Goal: Information Seeking & Learning: Check status

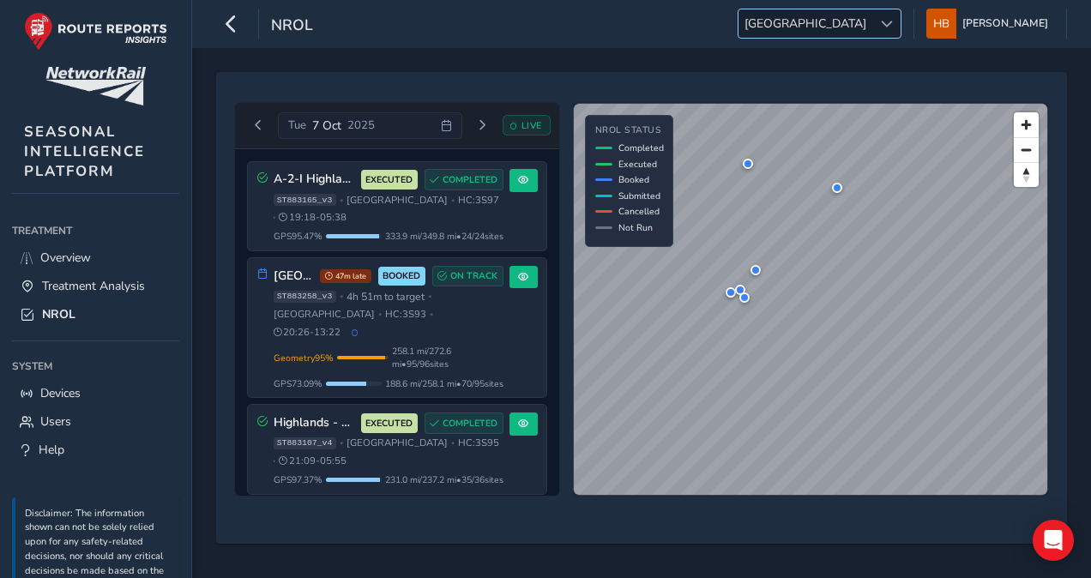
click at [864, 23] on span "[GEOGRAPHIC_DATA]" at bounding box center [805, 23] width 134 height 28
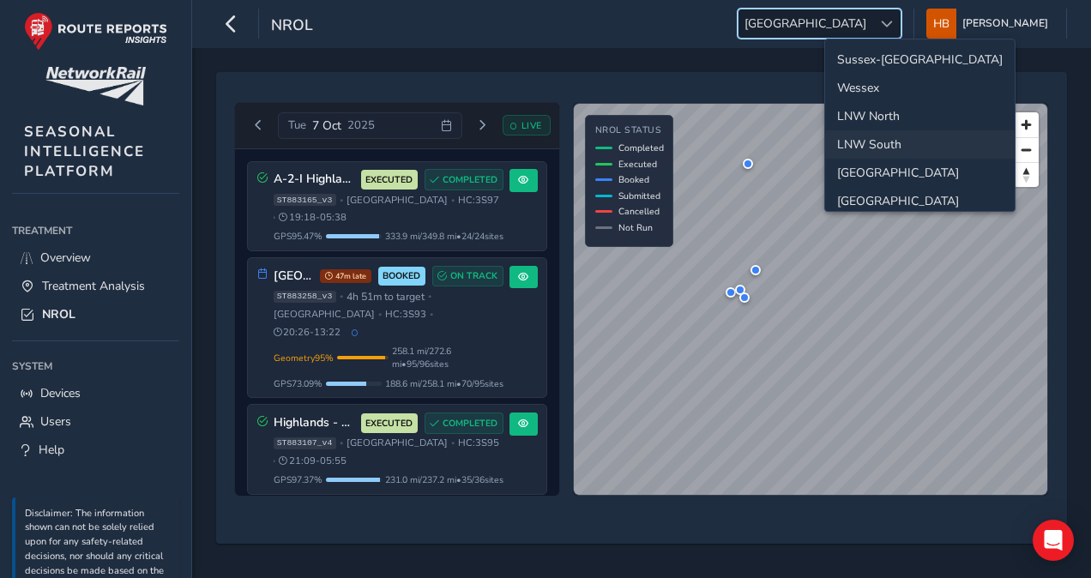
scroll to position [58, 0]
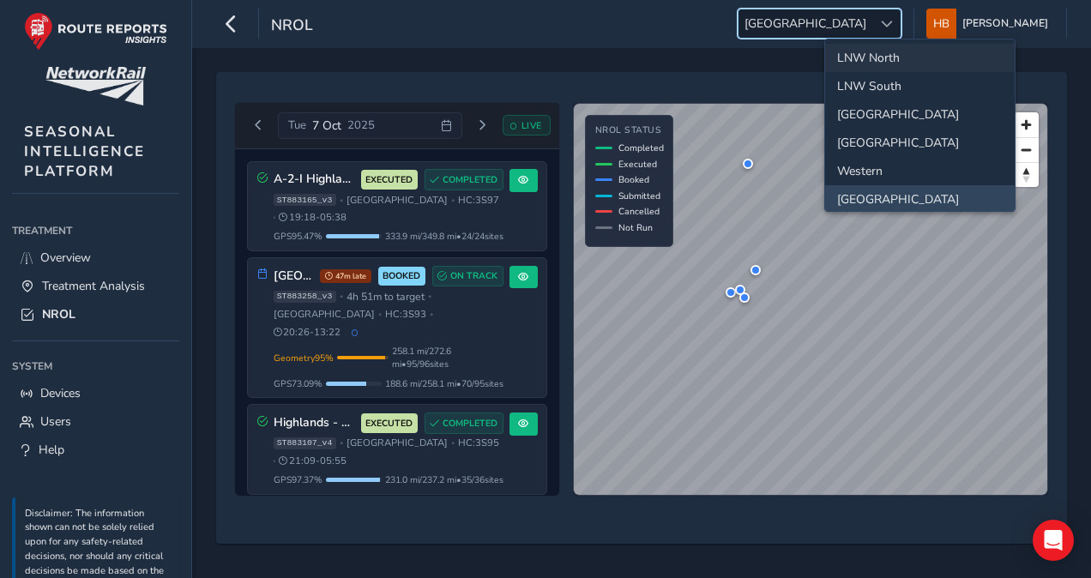
click at [876, 57] on li "LNW North" at bounding box center [920, 58] width 190 height 28
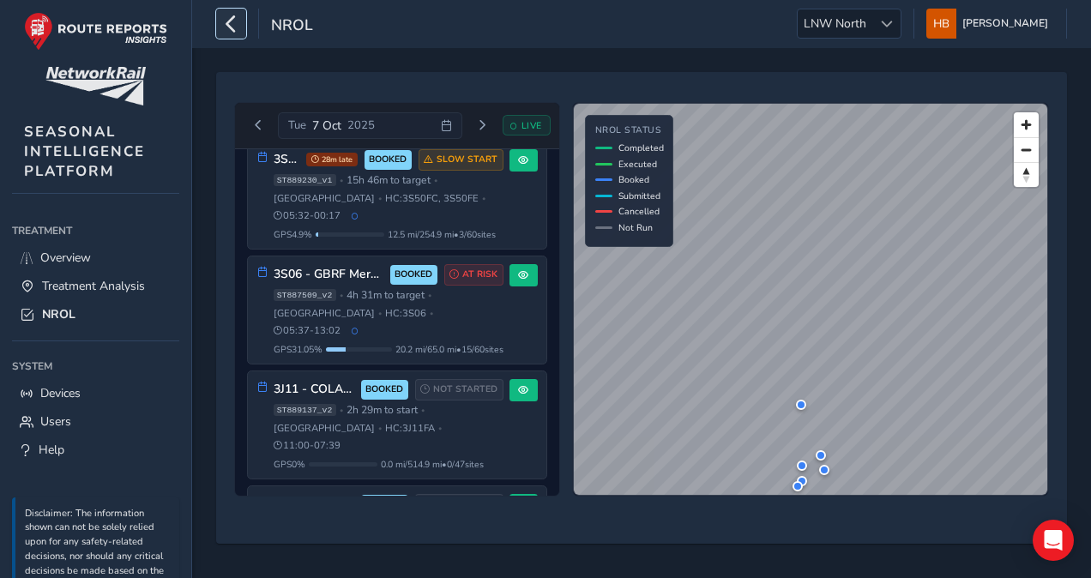
click at [226, 15] on icon "button" at bounding box center [231, 24] width 18 height 30
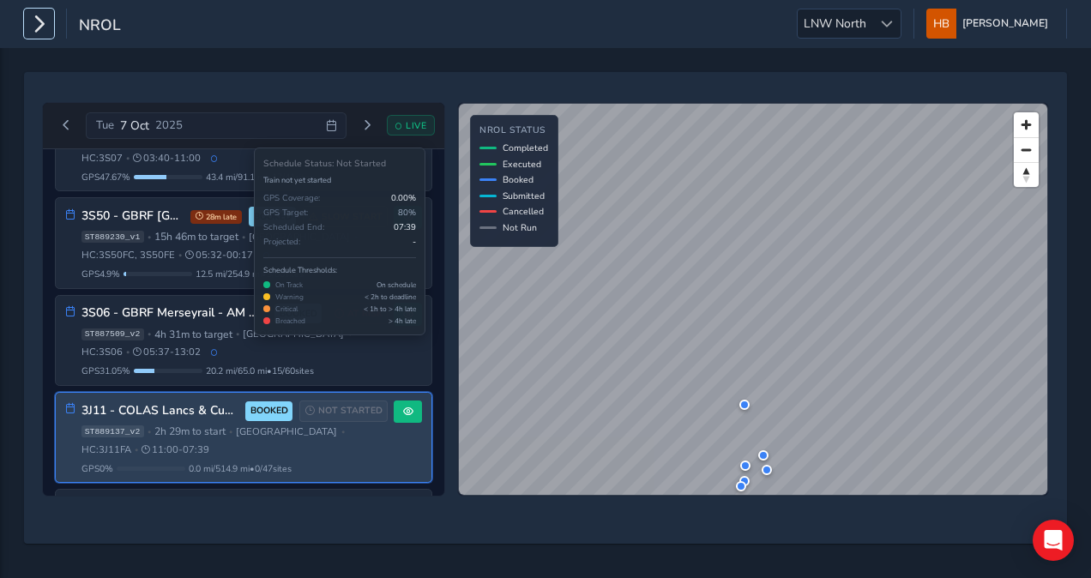
scroll to position [205, 0]
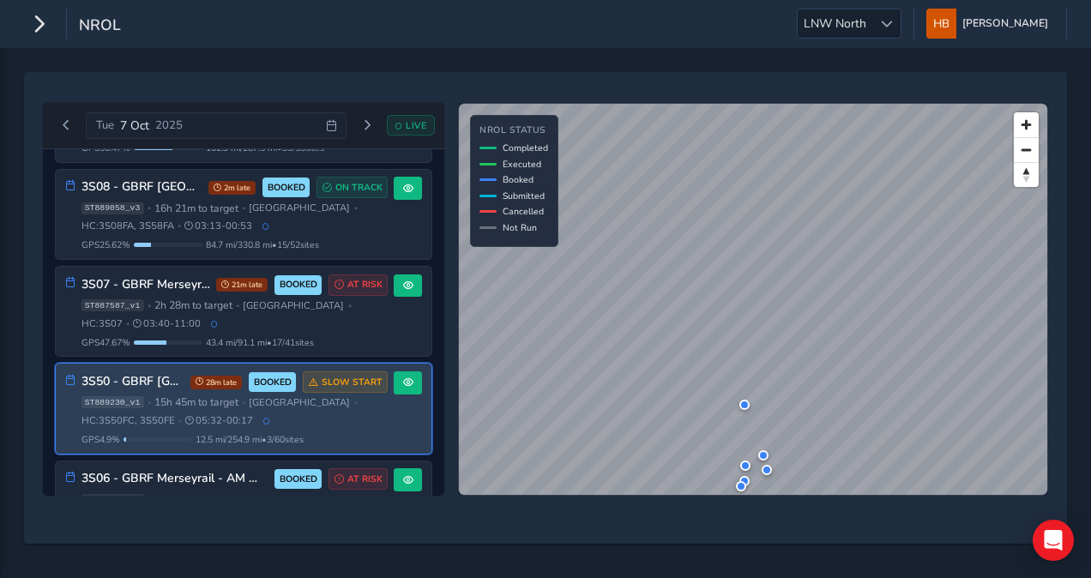
click at [380, 395] on div "ST889230_v1 • 15h 45m to target • [GEOGRAPHIC_DATA] • HC: 3S50FC, 3S50FE • 05:3…" at bounding box center [234, 411] width 307 height 32
drag, startPoint x: 122, startPoint y: 360, endPoint x: 202, endPoint y: 361, distance: 80.6
click at [202, 371] on div "3S50 - GBRF Manchester South 28m late BOOKED SLOW START" at bounding box center [234, 381] width 307 height 21
drag, startPoint x: 202, startPoint y: 361, endPoint x: 159, endPoint y: 362, distance: 42.9
click at [161, 375] on h3 "3S50 - GBRF [GEOGRAPHIC_DATA]" at bounding box center [133, 382] width 104 height 15
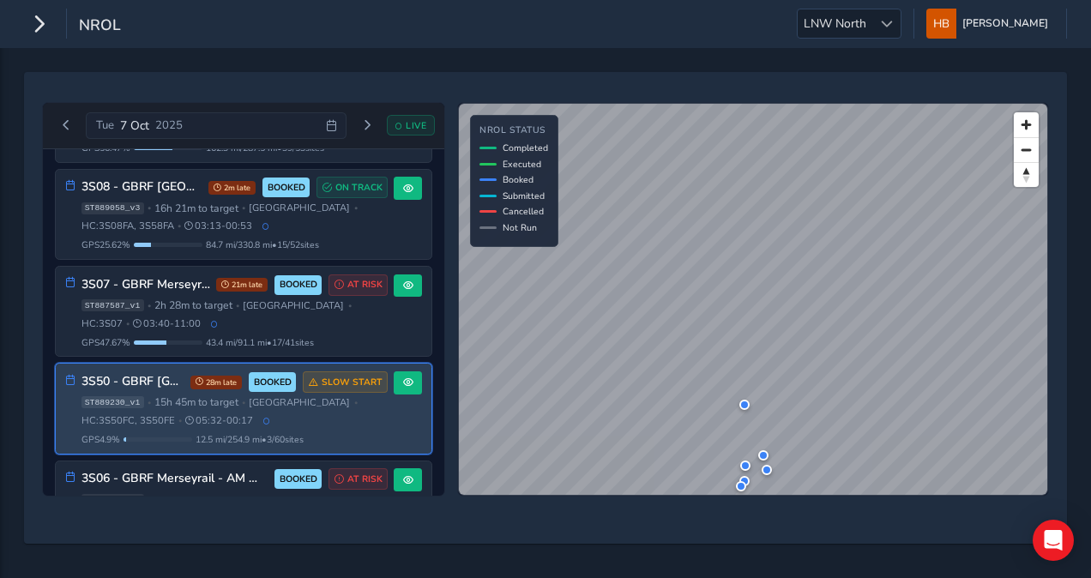
click at [178, 404] on div "ST889230_v1 • 15h 45m to target • [GEOGRAPHIC_DATA] • HC: 3S50FC, 3S50FE • 05:3…" at bounding box center [234, 411] width 307 height 32
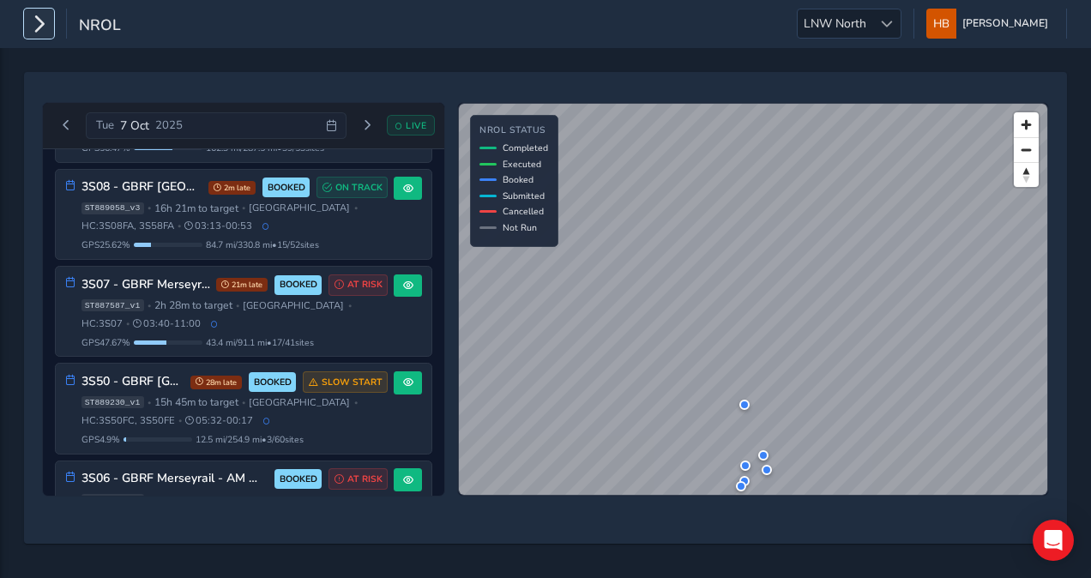
click at [35, 36] on icon "button" at bounding box center [39, 24] width 18 height 30
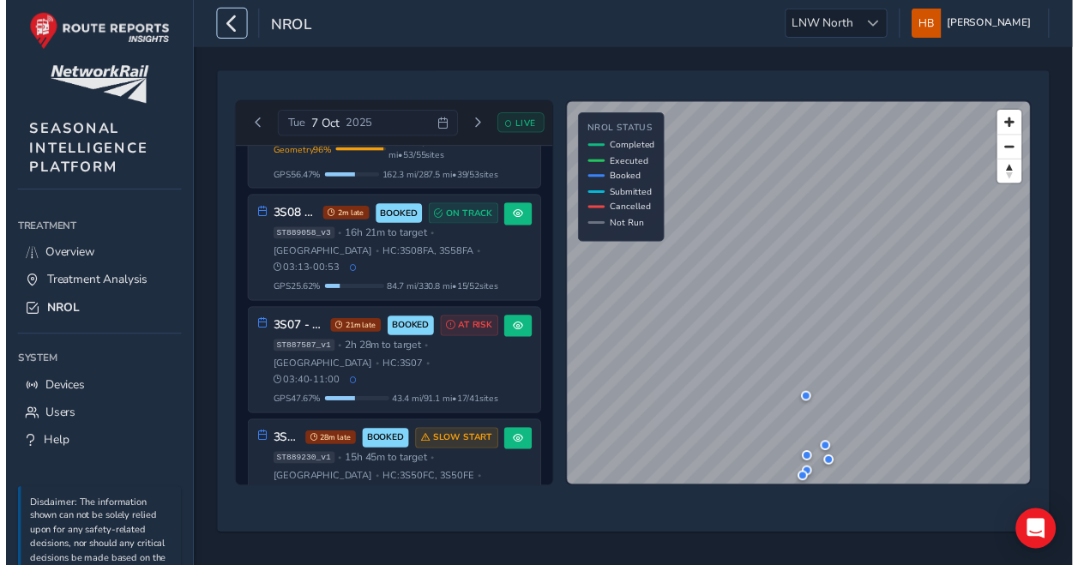
scroll to position [235, 0]
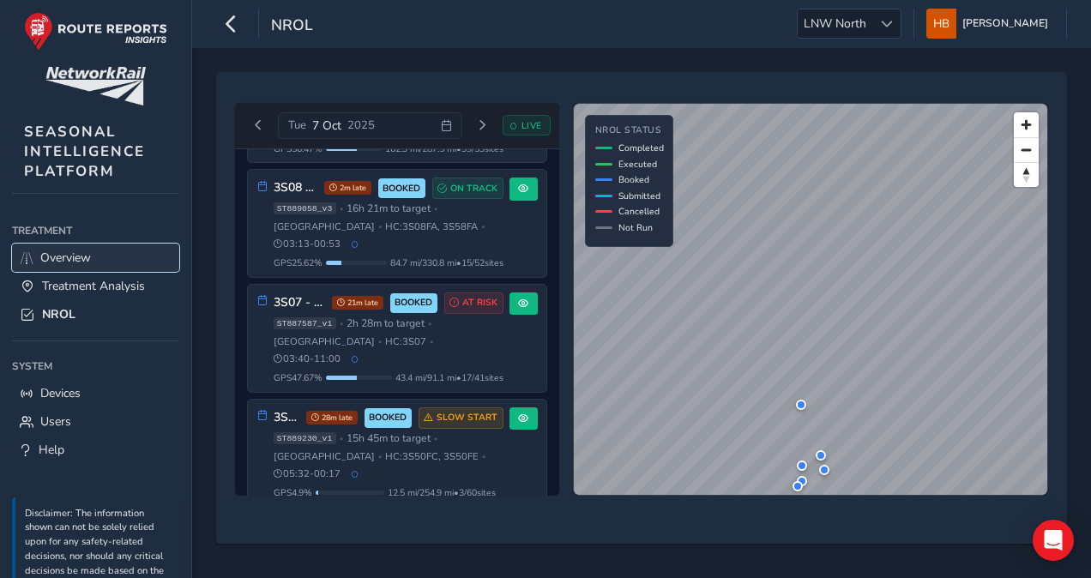
click at [56, 259] on span "Overview" at bounding box center [65, 258] width 51 height 16
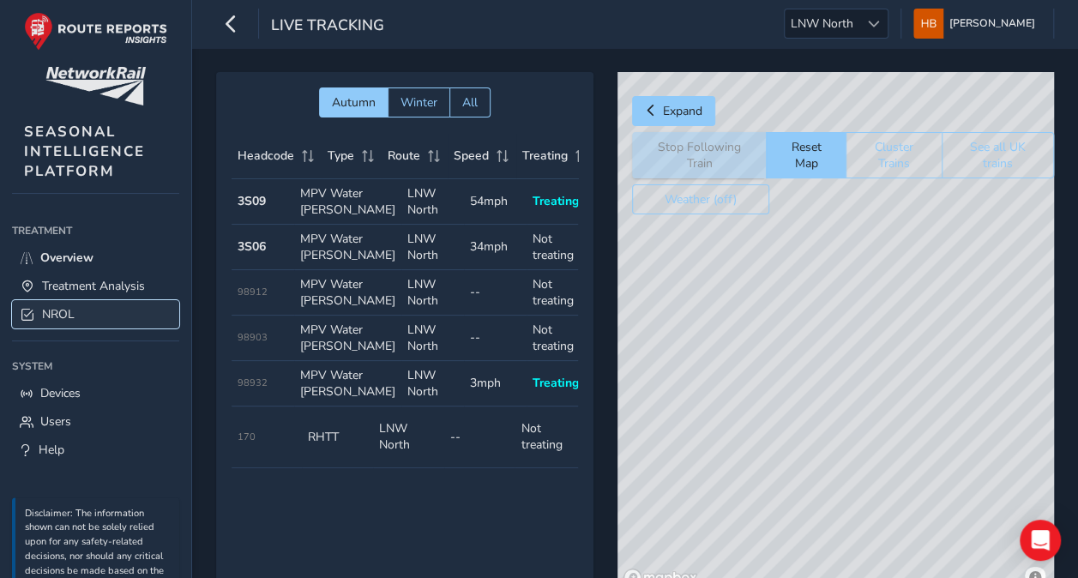
click at [59, 319] on span "NROL" at bounding box center [58, 314] width 33 height 16
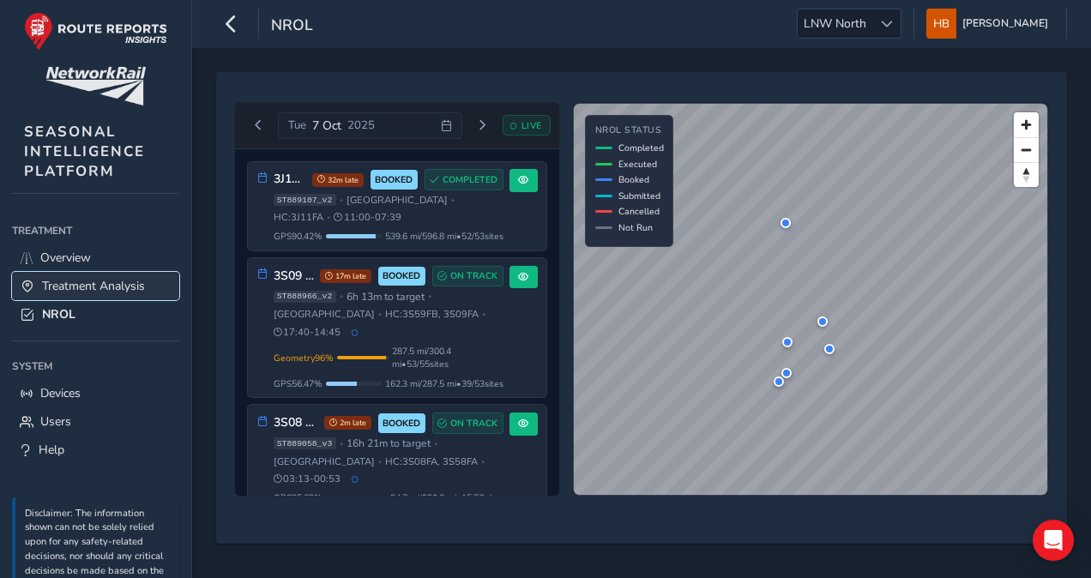
click at [83, 291] on span "Treatment Analysis" at bounding box center [93, 286] width 103 height 16
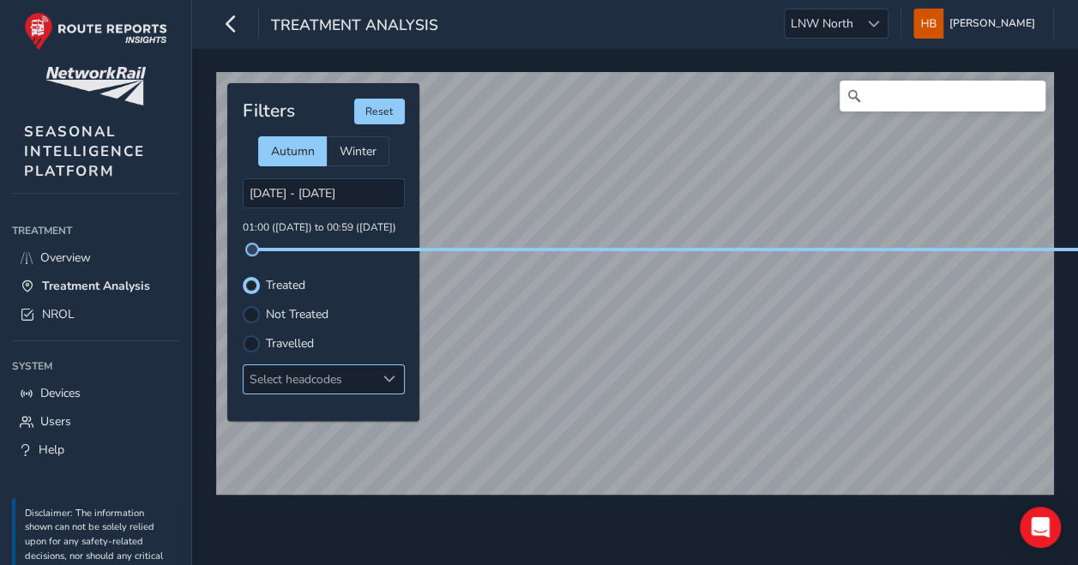
click at [381, 382] on div at bounding box center [390, 379] width 28 height 28
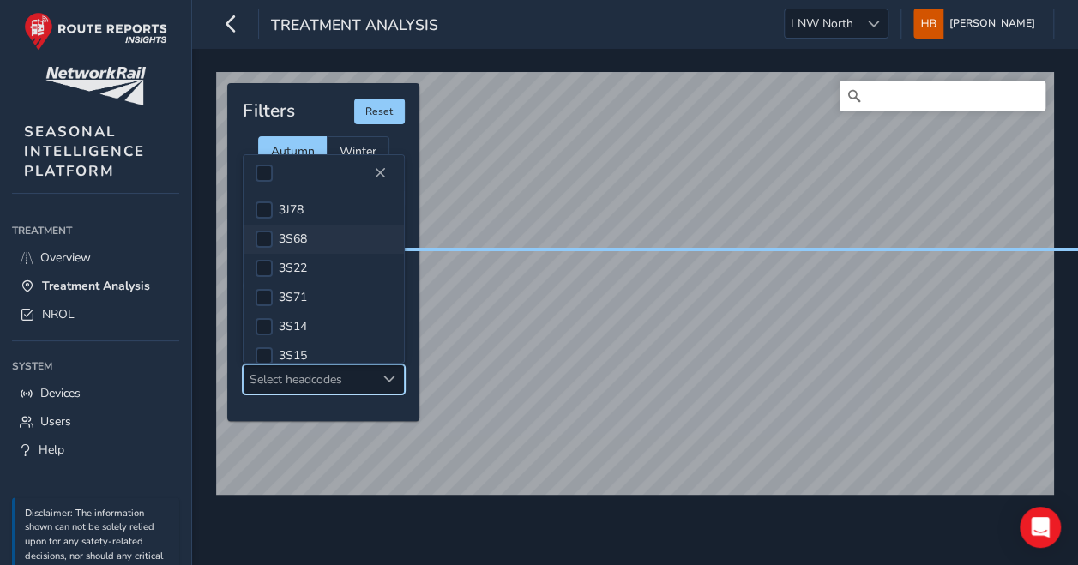
scroll to position [86, 0]
click at [310, 381] on div "Select headcodes" at bounding box center [310, 379] width 132 height 28
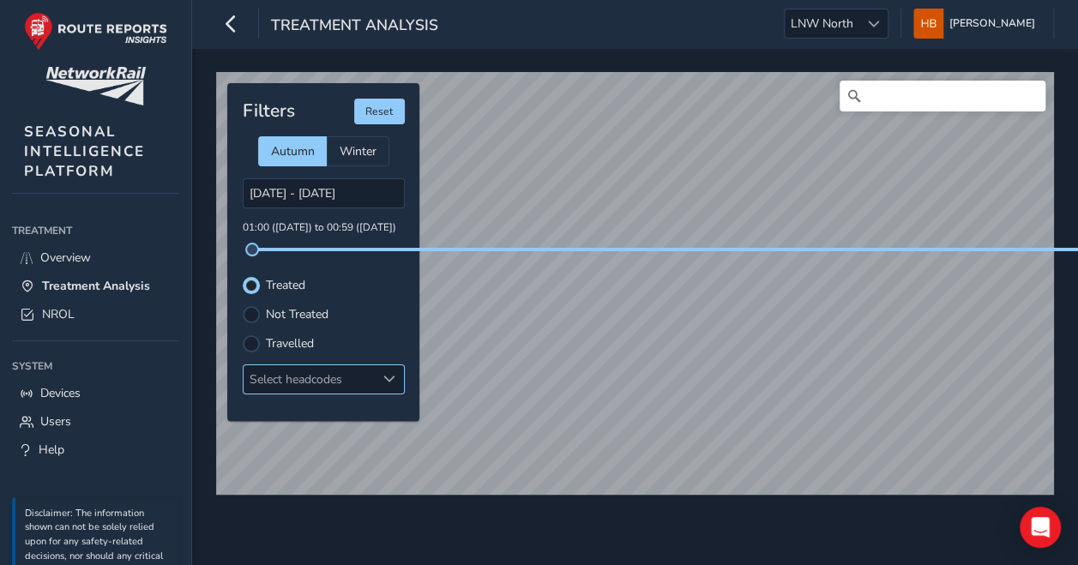
click at [311, 380] on div "Select headcodes" at bounding box center [310, 379] width 132 height 28
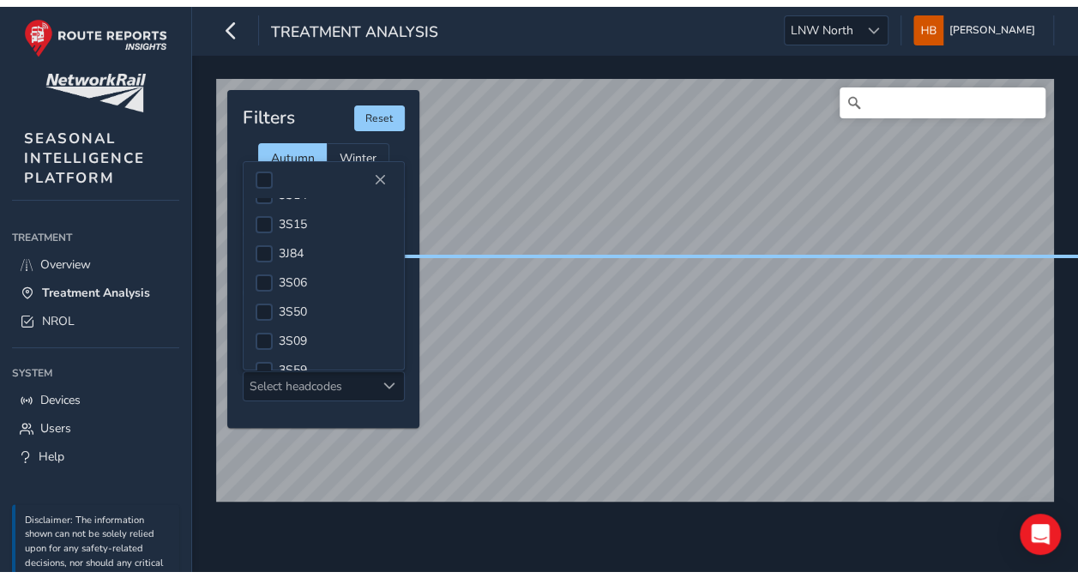
scroll to position [130, 0]
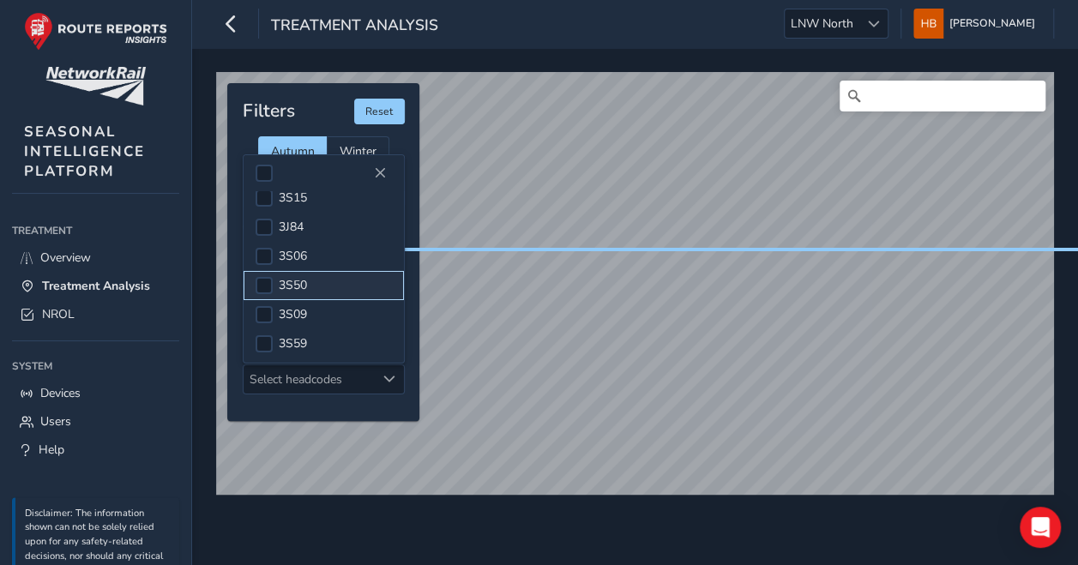
click at [271, 277] on div at bounding box center [264, 285] width 17 height 17
click at [322, 115] on div "Filters Reset" at bounding box center [324, 112] width 162 height 26
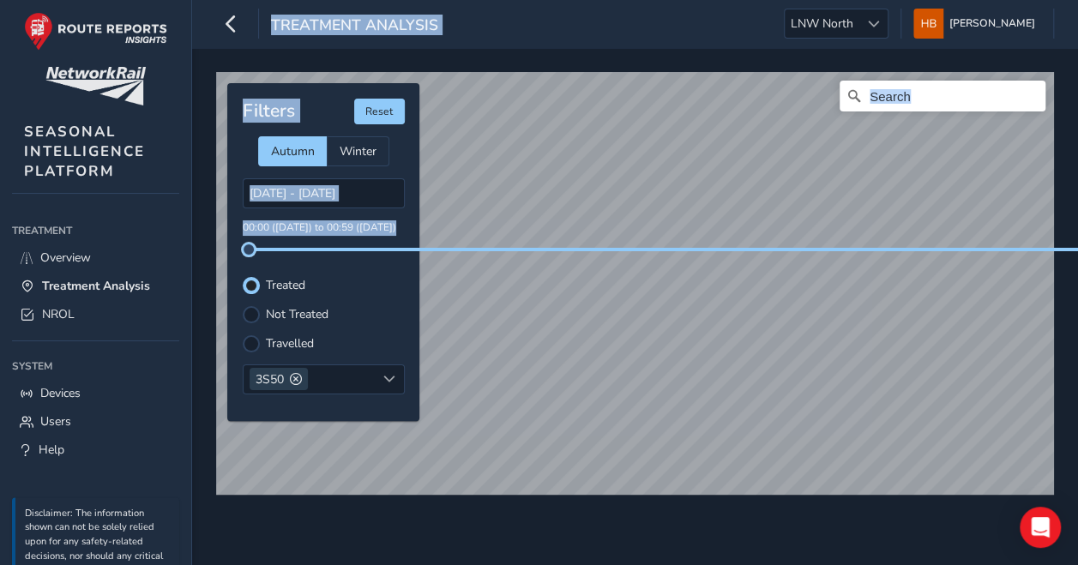
drag, startPoint x: 252, startPoint y: 244, endPoint x: 172, endPoint y: 247, distance: 79.8
click at [172, 247] on div "Treatment Analysis LNW North LNW North [PERSON_NAME] Colour Scheme: Dark Dim Li…" at bounding box center [539, 282] width 1078 height 565
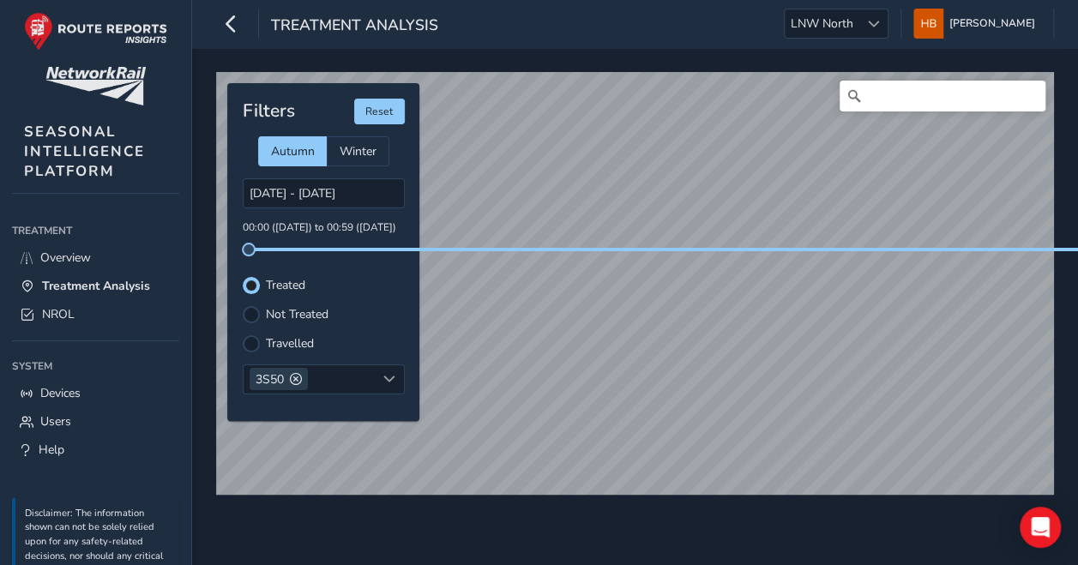
drag, startPoint x: 63, startPoint y: 250, endPoint x: 102, endPoint y: 254, distance: 38.7
click at [63, 250] on span "Overview" at bounding box center [65, 258] width 51 height 16
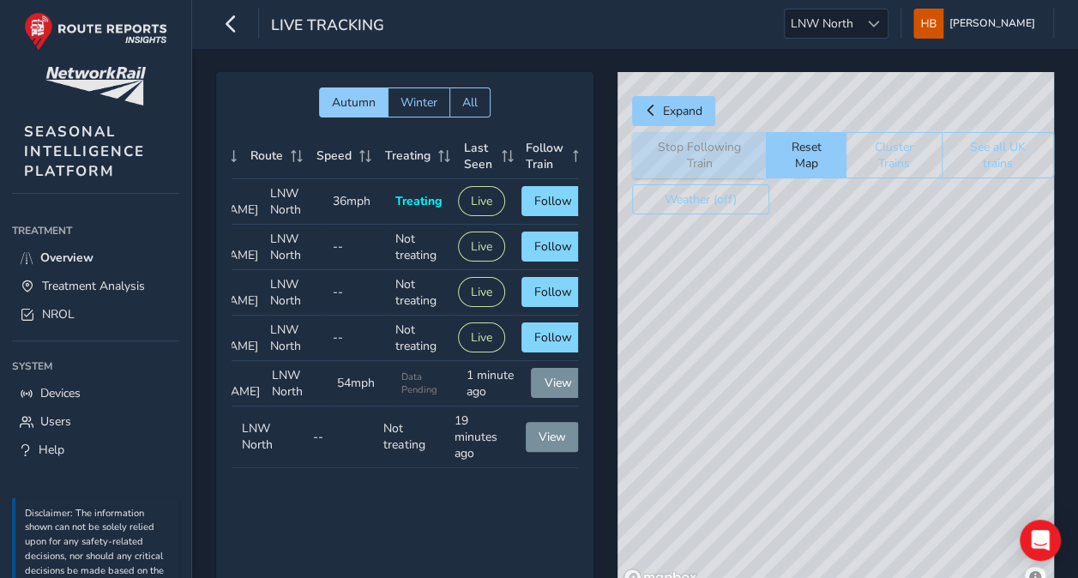
scroll to position [0, 145]
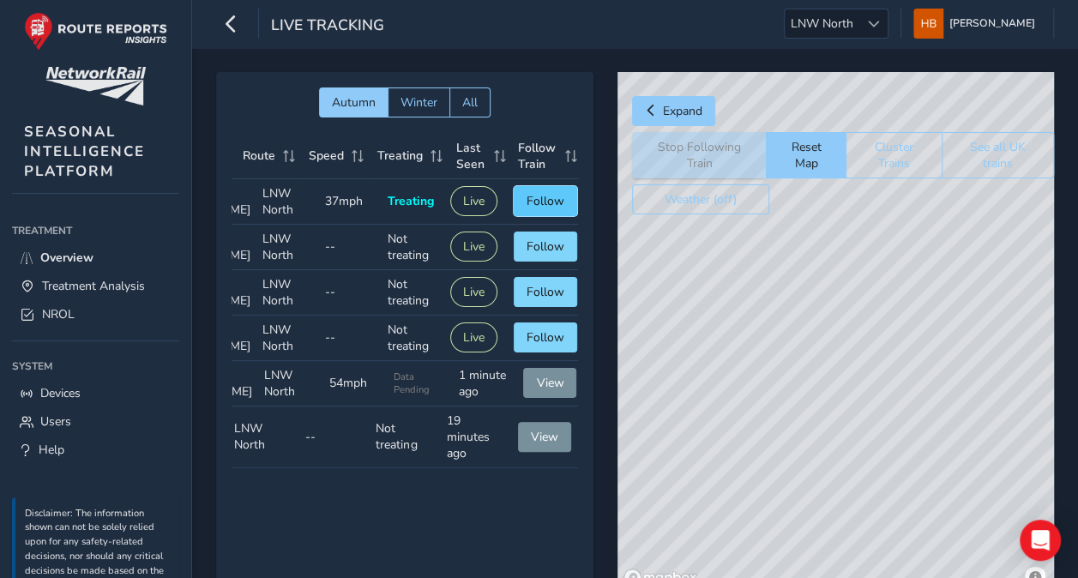
click at [525, 209] on button "Follow" at bounding box center [545, 201] width 63 height 30
click at [508, 269] on td "Follow Train Follow" at bounding box center [545, 247] width 75 height 45
click at [541, 255] on span "Follow" at bounding box center [546, 246] width 38 height 16
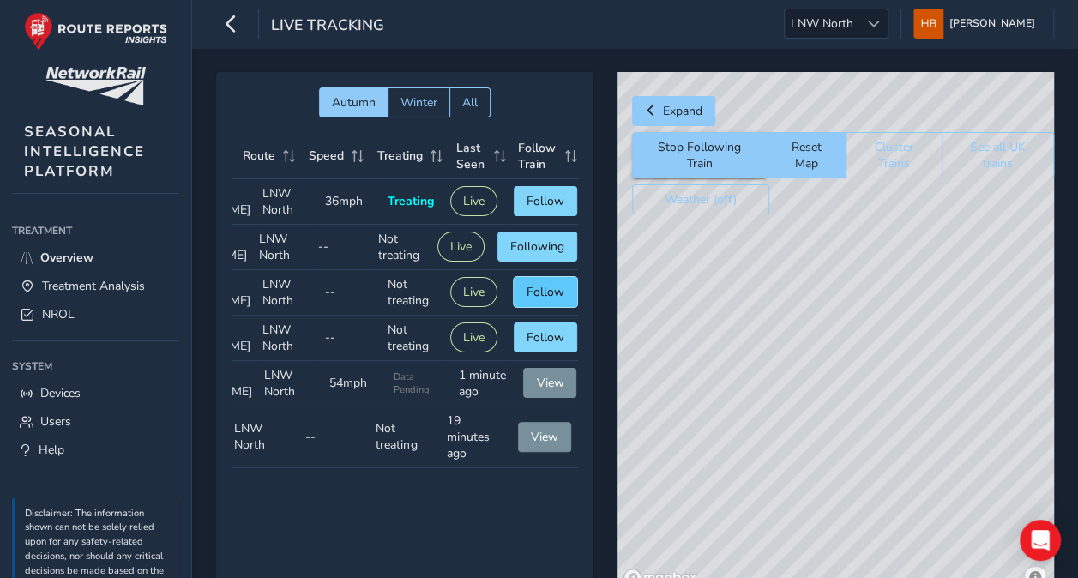
click at [547, 300] on span "Follow" at bounding box center [546, 292] width 38 height 16
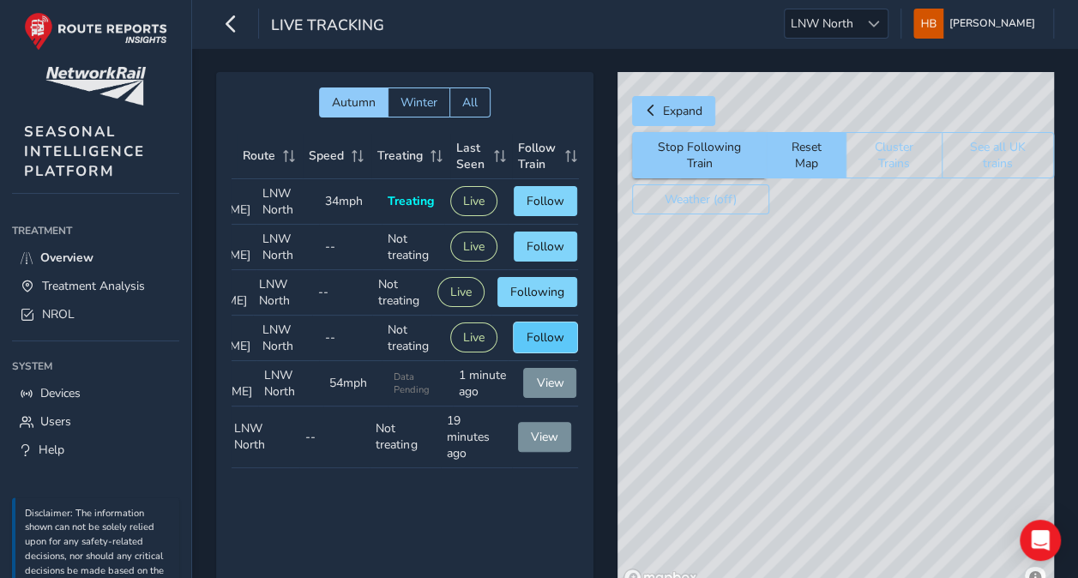
click at [554, 346] on span "Follow" at bounding box center [546, 337] width 38 height 16
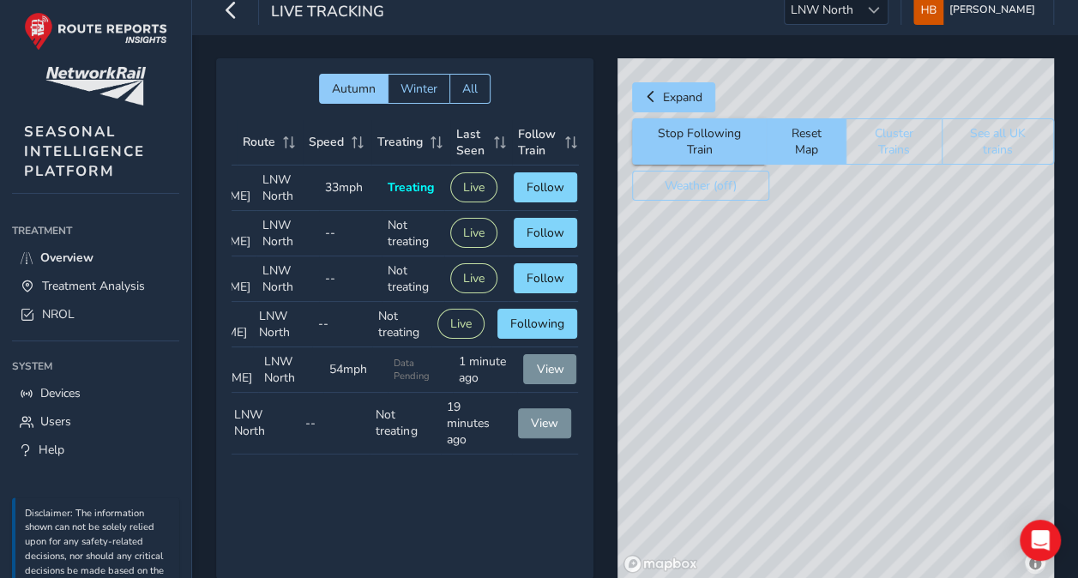
scroll to position [0, 0]
